Goal: Information Seeking & Learning: Find contact information

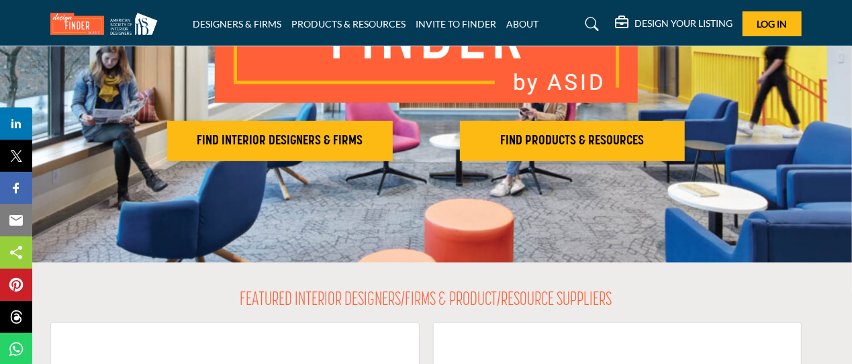
scroll to position [222, 0]
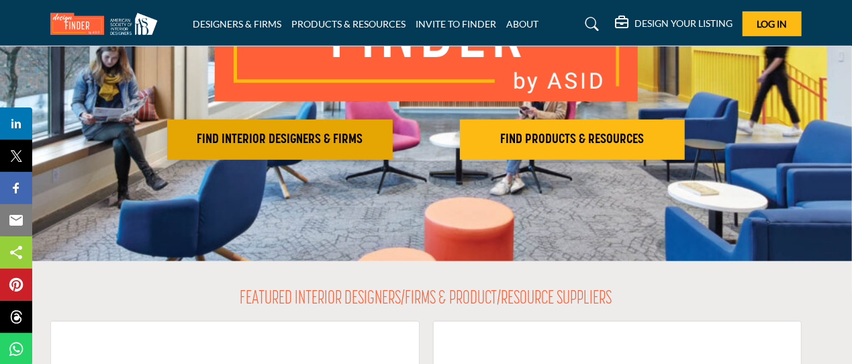
click at [307, 140] on h2 "FIND INTERIOR DESIGNERS & FIRMS" at bounding box center [279, 140] width 217 height 16
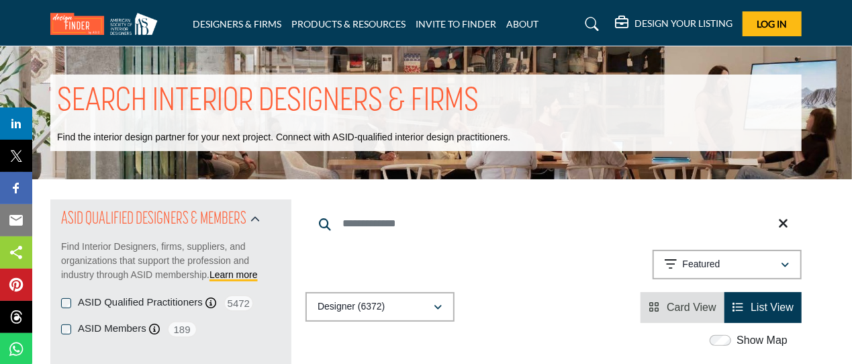
click at [347, 226] on input "Search Keyword" at bounding box center [553, 223] width 496 height 32
type input "**********"
click at [699, 262] on p "Relevance" at bounding box center [705, 264] width 44 height 13
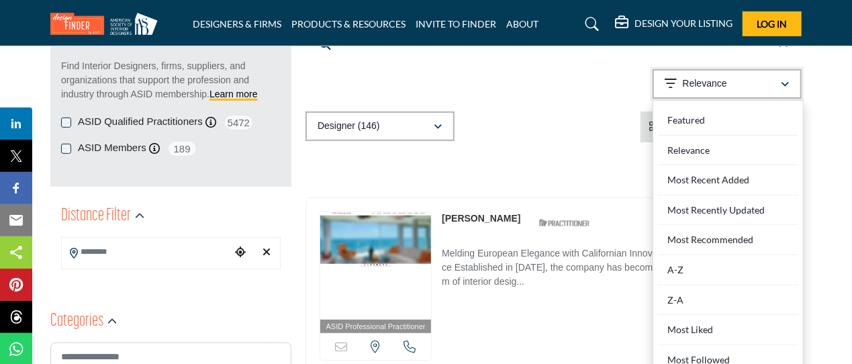
scroll to position [224, 0]
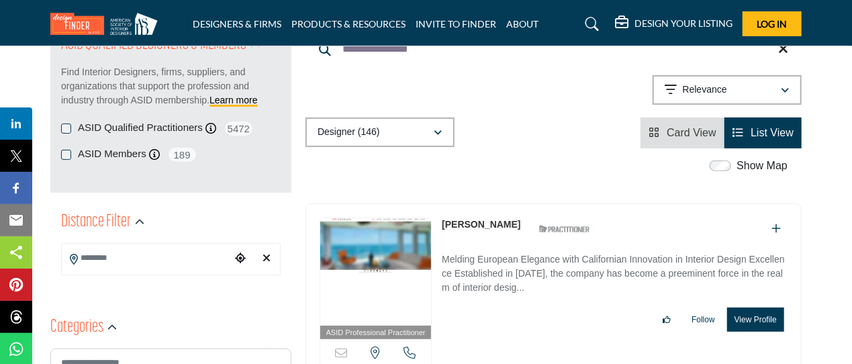
scroll to position [220, 0]
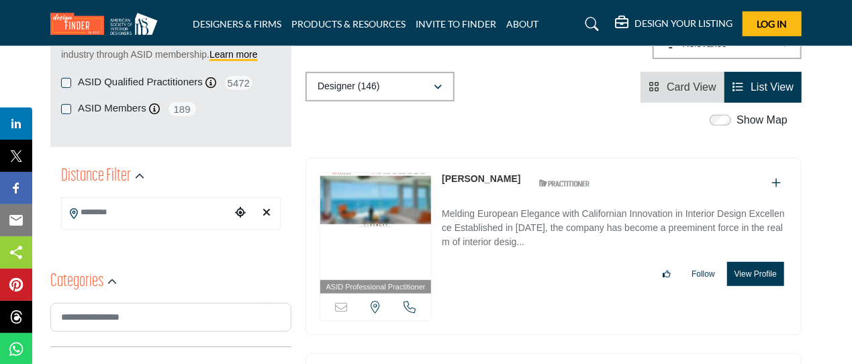
click at [485, 179] on link "Arianna Noppenberger" at bounding box center [481, 178] width 79 height 11
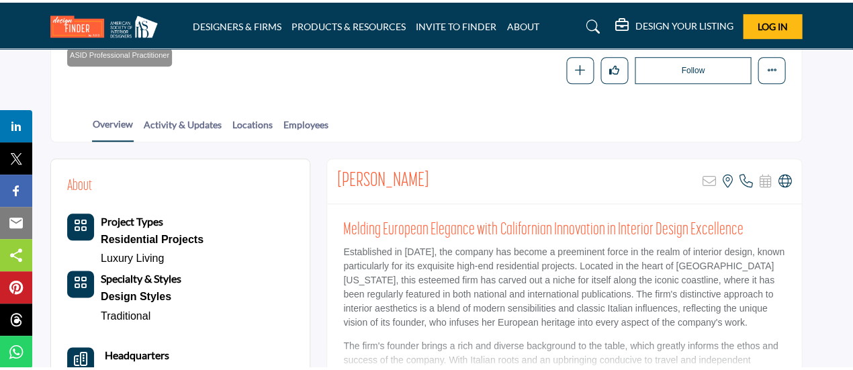
scroll to position [222, 0]
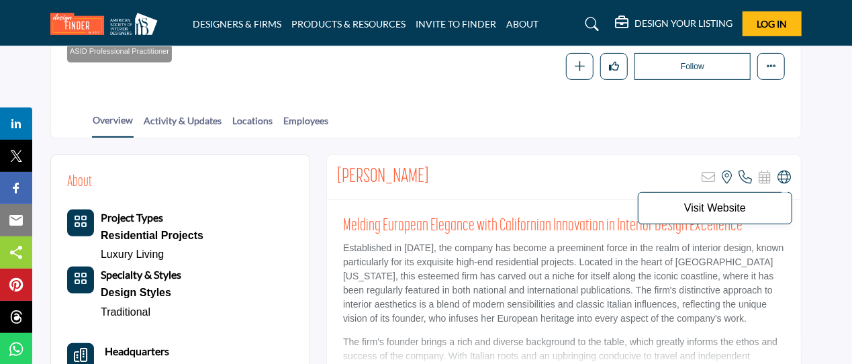
click at [781, 175] on icon at bounding box center [783, 177] width 13 height 13
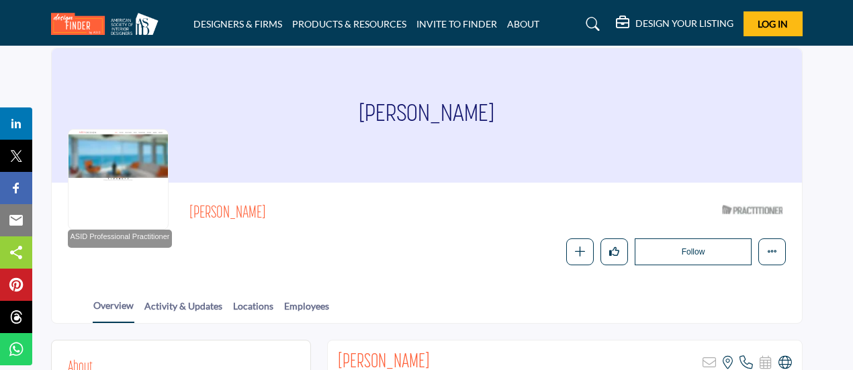
scroll to position [0, 0]
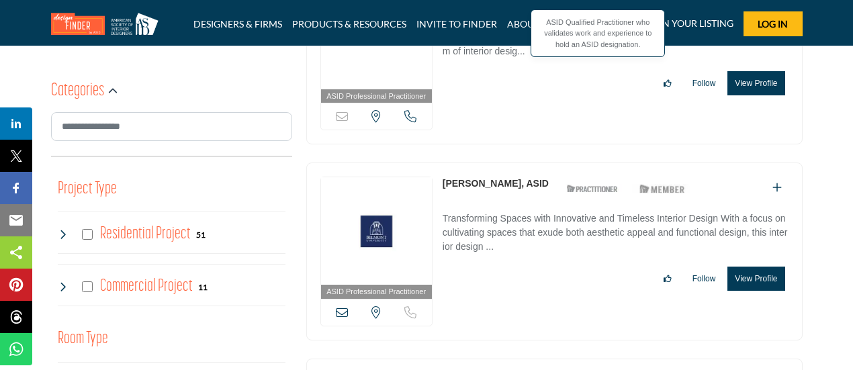
scroll to position [444, 0]
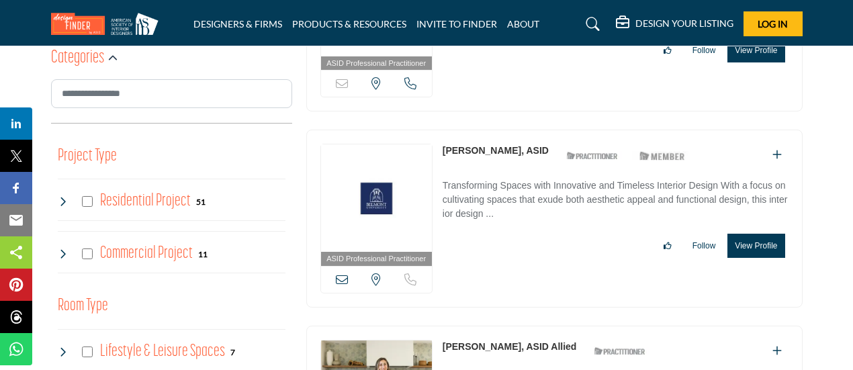
click at [476, 146] on link "[PERSON_NAME], ASID" at bounding box center [495, 150] width 106 height 11
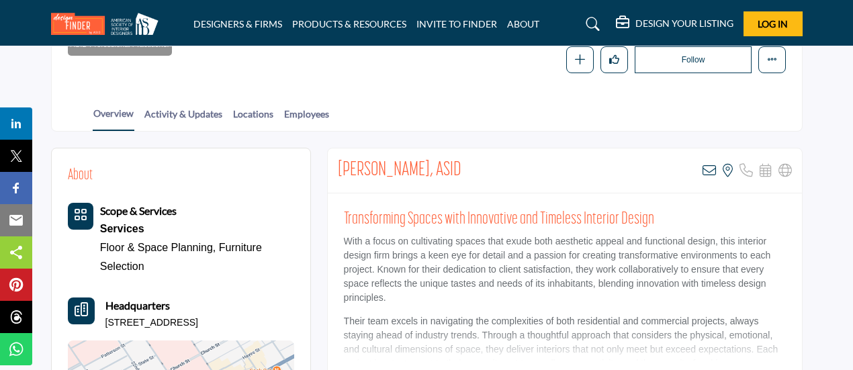
scroll to position [224, 0]
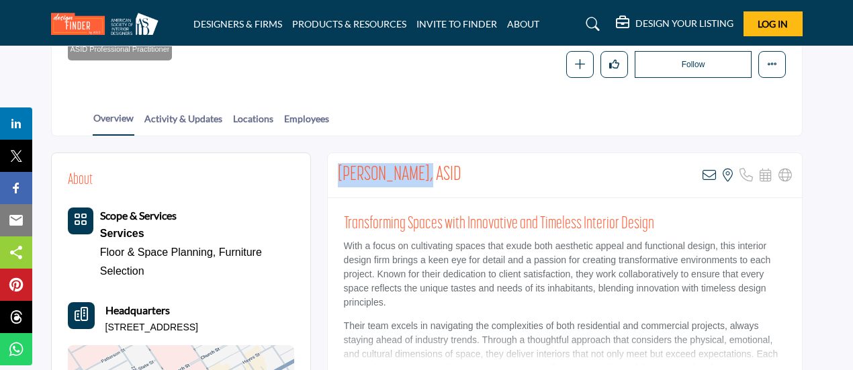
drag, startPoint x: 338, startPoint y: 173, endPoint x: 420, endPoint y: 174, distance: 81.9
click at [420, 174] on h2 "[PERSON_NAME], ASID" at bounding box center [400, 175] width 124 height 24
copy h2 "[PERSON_NAME]"
click at [462, 289] on p "With a focus on cultivating spaces that exude both aesthetic appeal and functio…" at bounding box center [565, 274] width 442 height 70
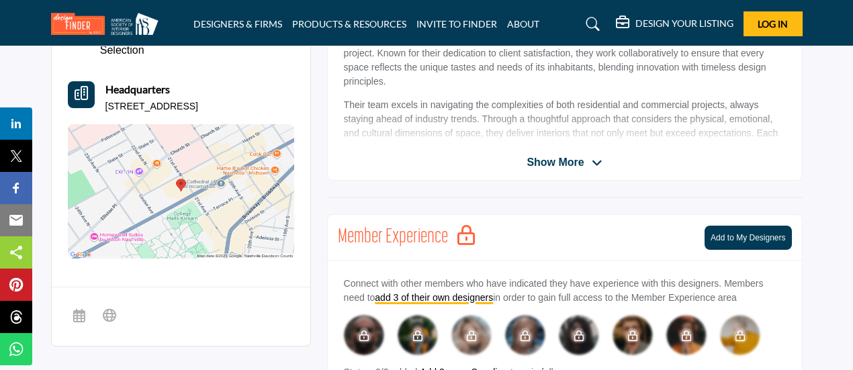
scroll to position [447, 0]
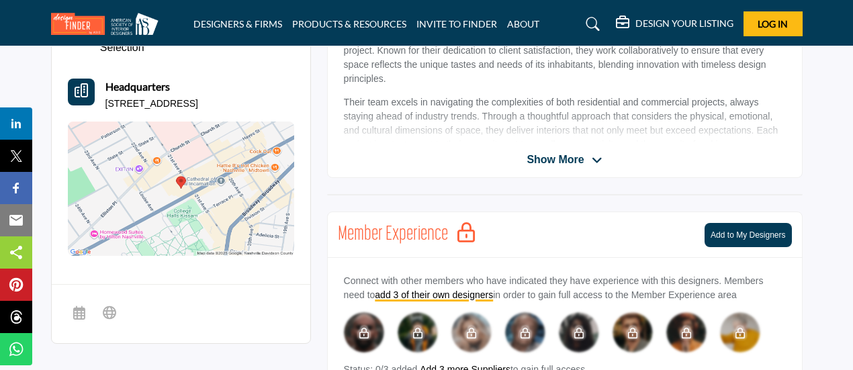
click at [569, 153] on span "Show More" at bounding box center [554, 160] width 57 height 16
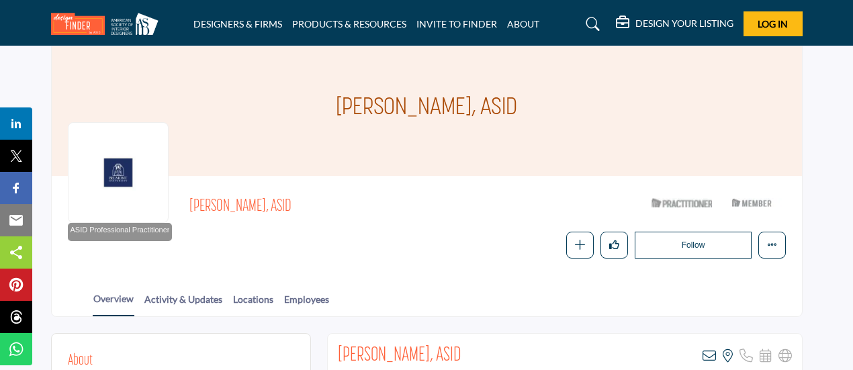
scroll to position [0, 0]
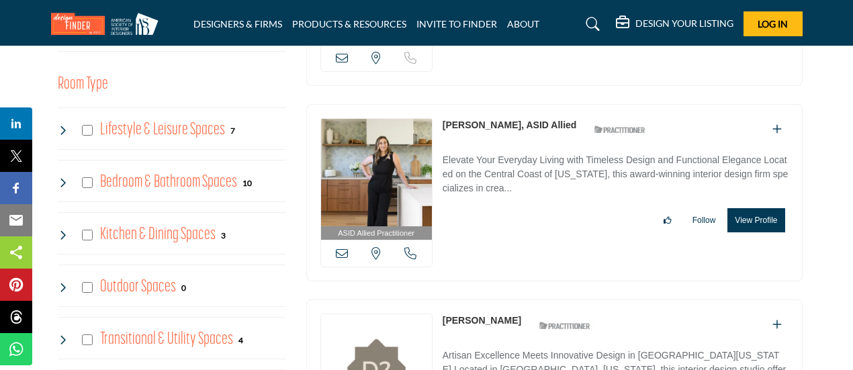
scroll to position [666, 0]
click at [478, 123] on link "[PERSON_NAME], ASID Allied" at bounding box center [509, 124] width 134 height 11
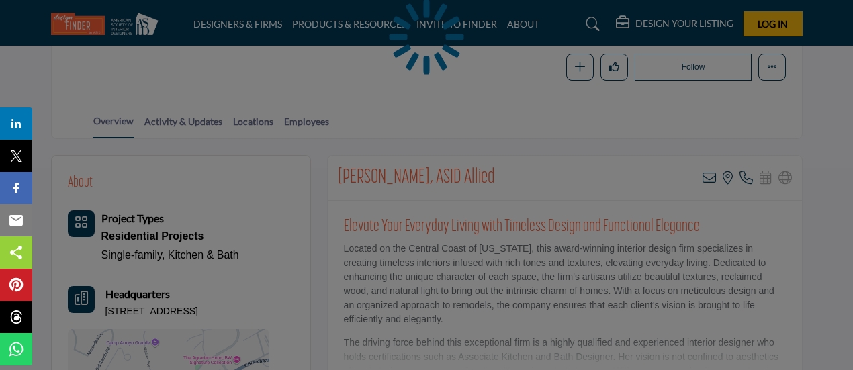
scroll to position [222, 0]
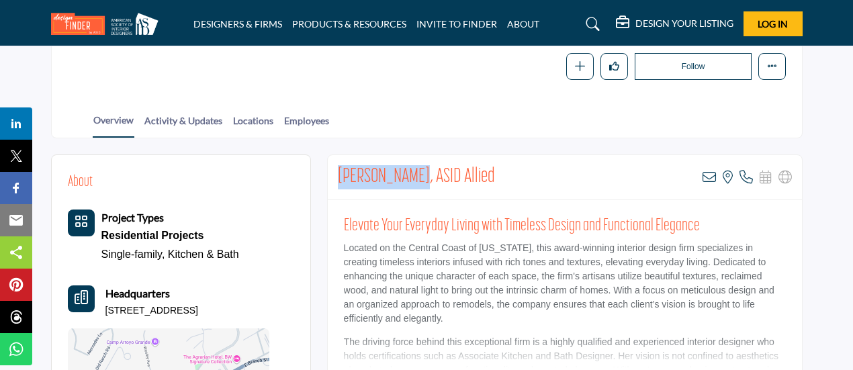
drag, startPoint x: 338, startPoint y: 175, endPoint x: 413, endPoint y: 173, distance: 75.2
click at [413, 173] on h2 "[PERSON_NAME], ASID Allied" at bounding box center [416, 177] width 157 height 24
copy h2 "Ariana Lovato"
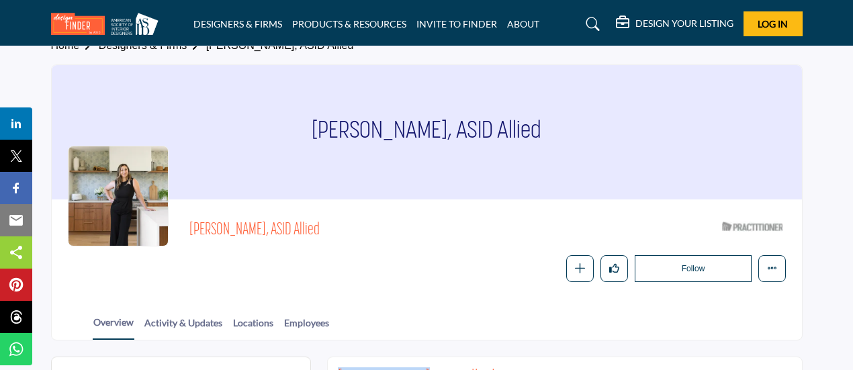
scroll to position [19, 0]
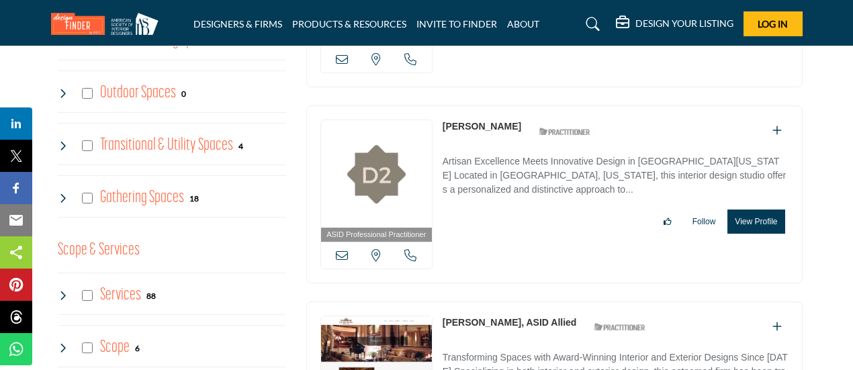
scroll to position [889, 0]
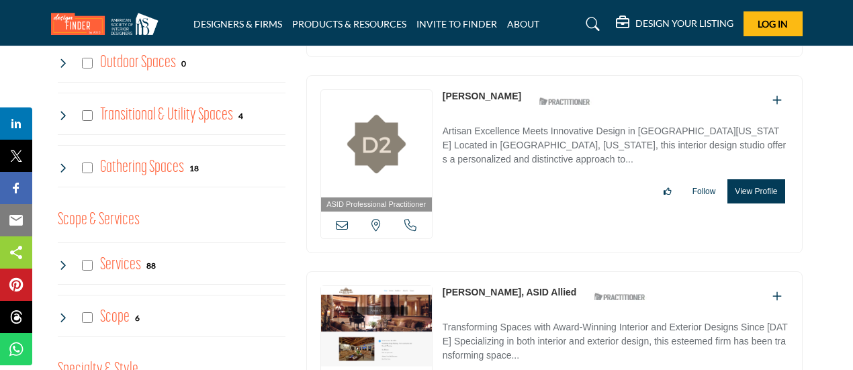
click at [475, 91] on link "[PERSON_NAME]" at bounding box center [481, 96] width 79 height 11
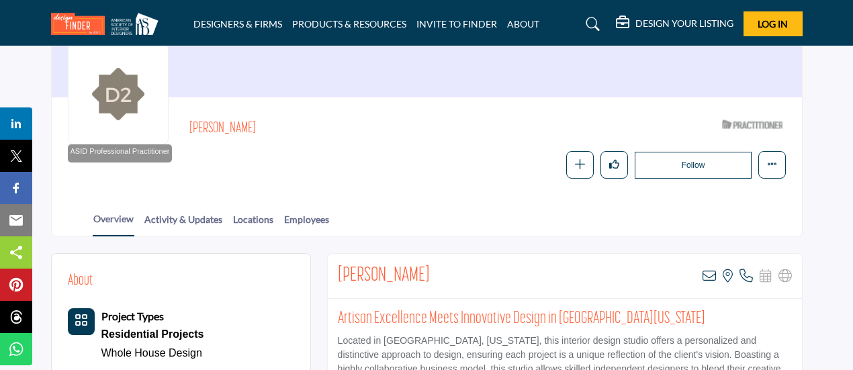
scroll to position [222, 0]
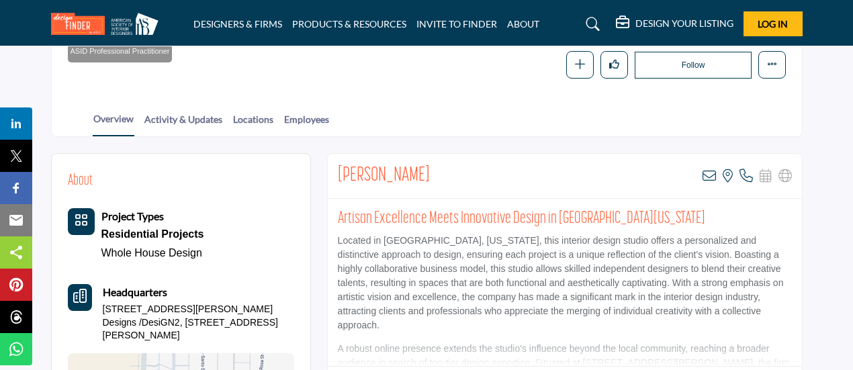
drag, startPoint x: 338, startPoint y: 173, endPoint x: 425, endPoint y: 172, distance: 86.6
click at [425, 172] on div "Ann Freckelton View email address of this listing View the location of this lis…" at bounding box center [565, 176] width 474 height 45
copy h2 "[PERSON_NAME]"
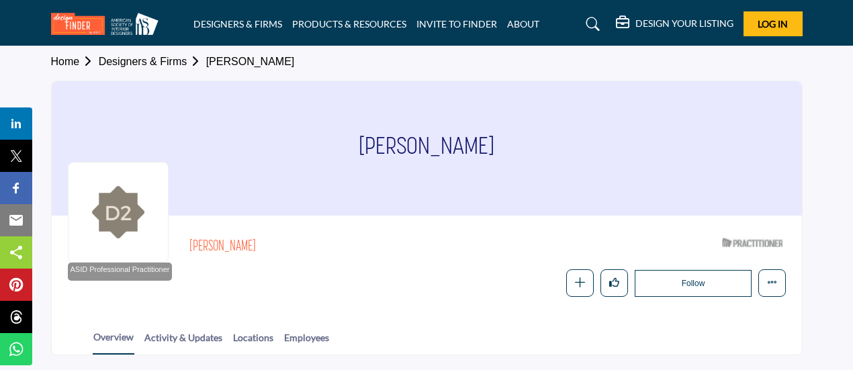
scroll to position [0, 0]
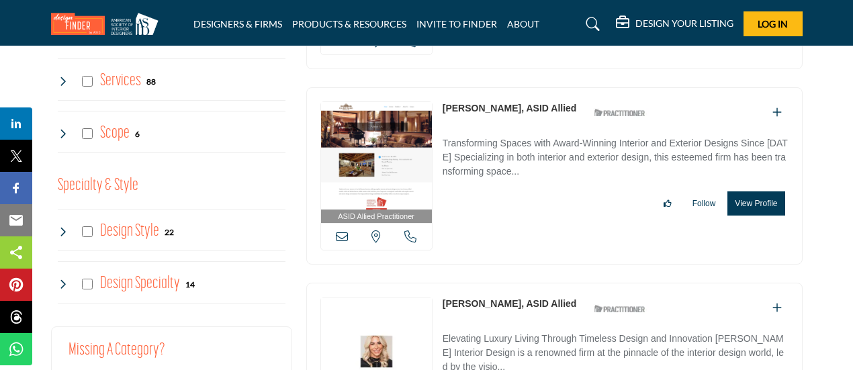
scroll to position [1112, 0]
